Goal: Task Accomplishment & Management: Manage account settings

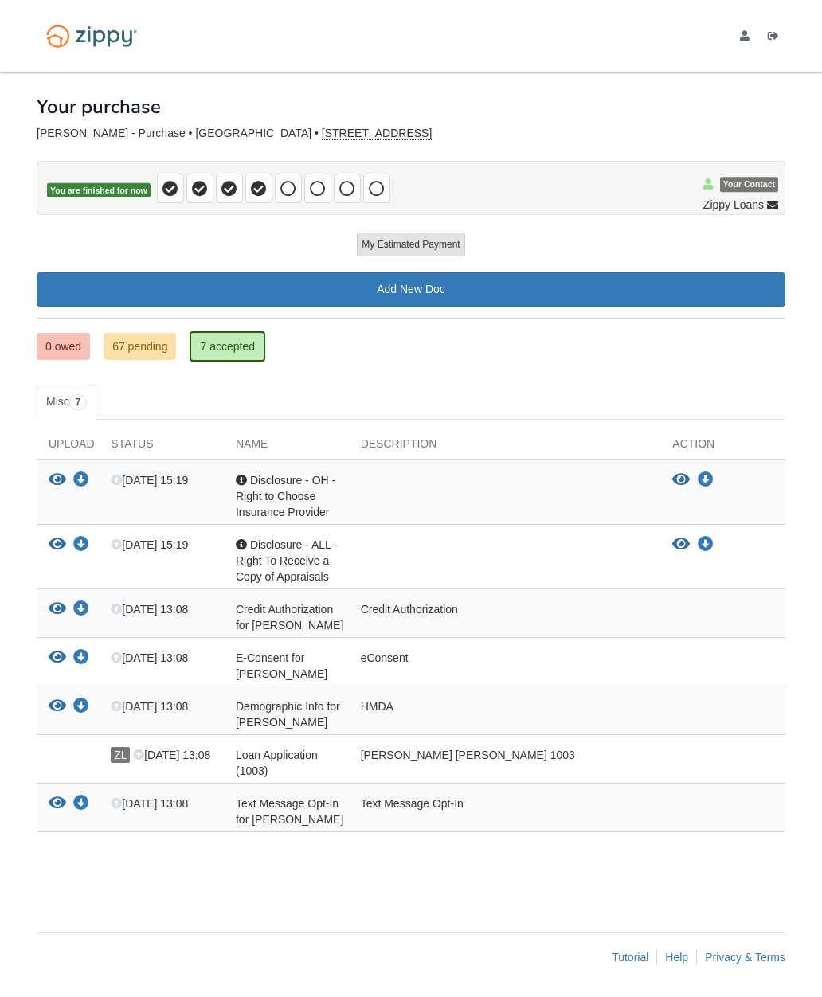
click at [159, 347] on link "67 pending" at bounding box center [140, 346] width 72 height 27
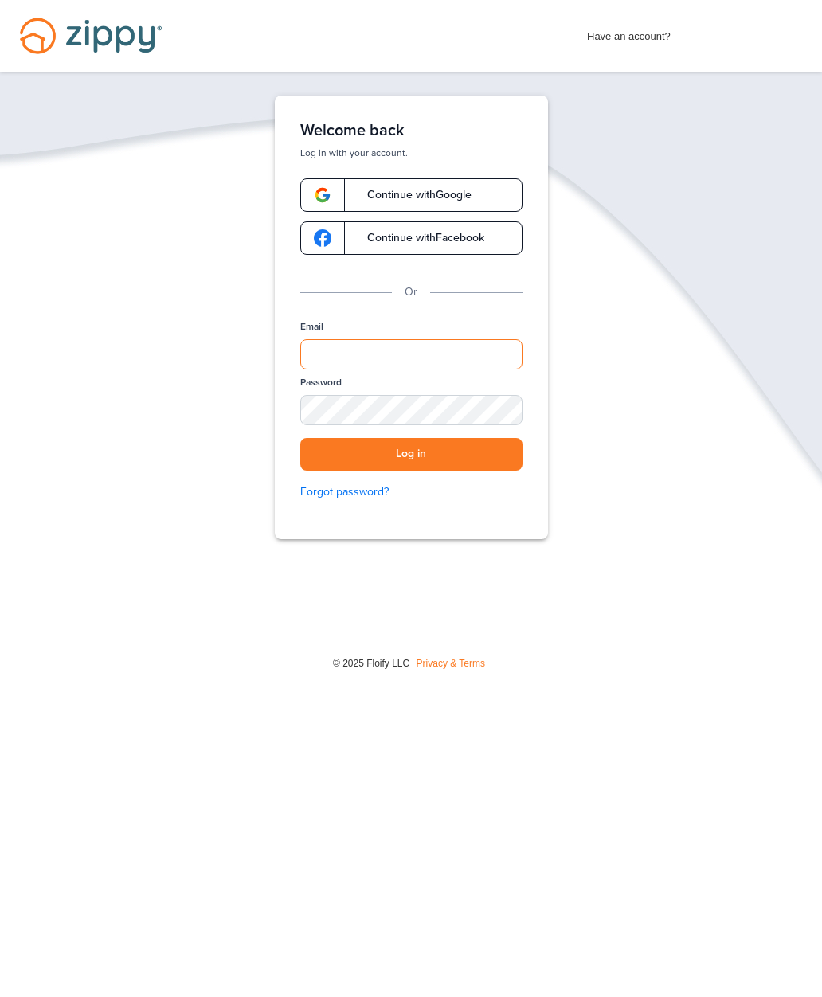
click at [477, 353] on input "Email" at bounding box center [411, 354] width 222 height 30
type input "**********"
click at [495, 458] on button "Log in" at bounding box center [411, 454] width 222 height 33
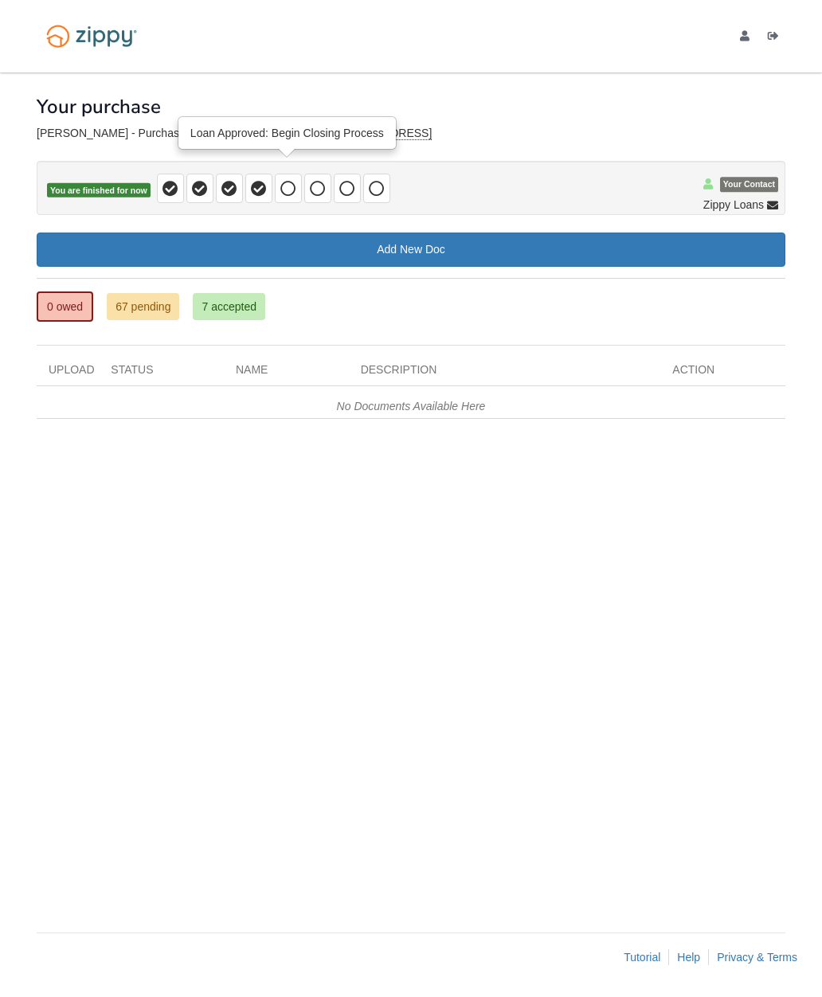
click at [294, 194] on icon at bounding box center [288, 189] width 16 height 16
click at [680, 126] on div "× × × Pending Add Document Notice document will be included in the email sent t…" at bounding box center [411, 494] width 749 height 844
